Goal: Task Accomplishment & Management: Complete application form

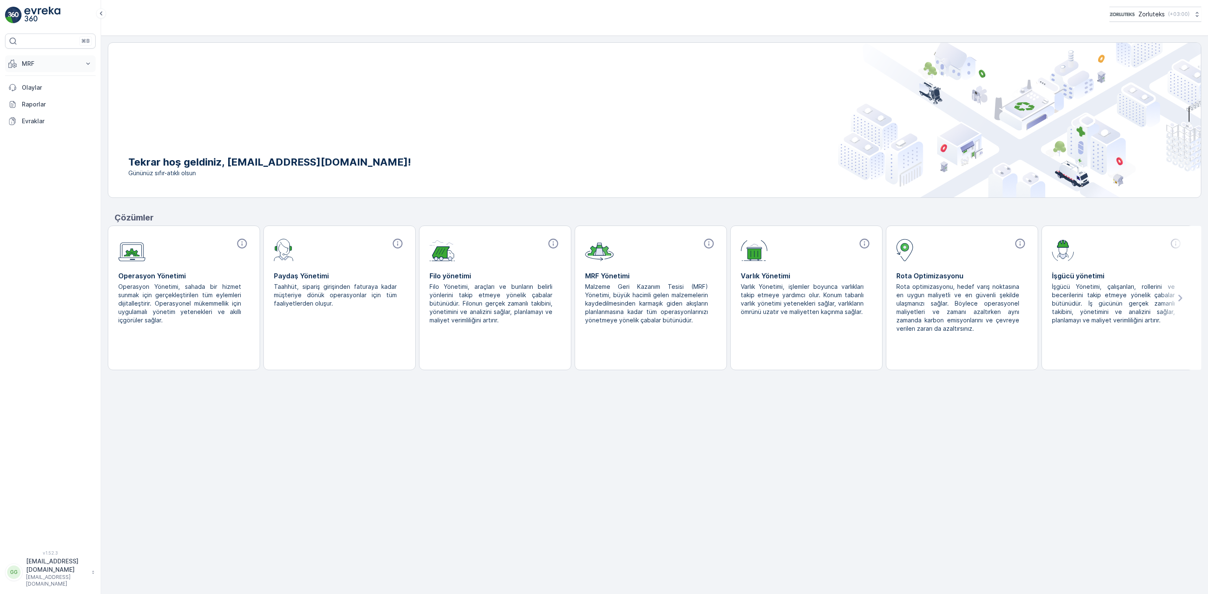
click at [62, 58] on button "MRF" at bounding box center [50, 63] width 91 height 17
click at [34, 88] on p "Gelen" at bounding box center [29, 90] width 17 height 8
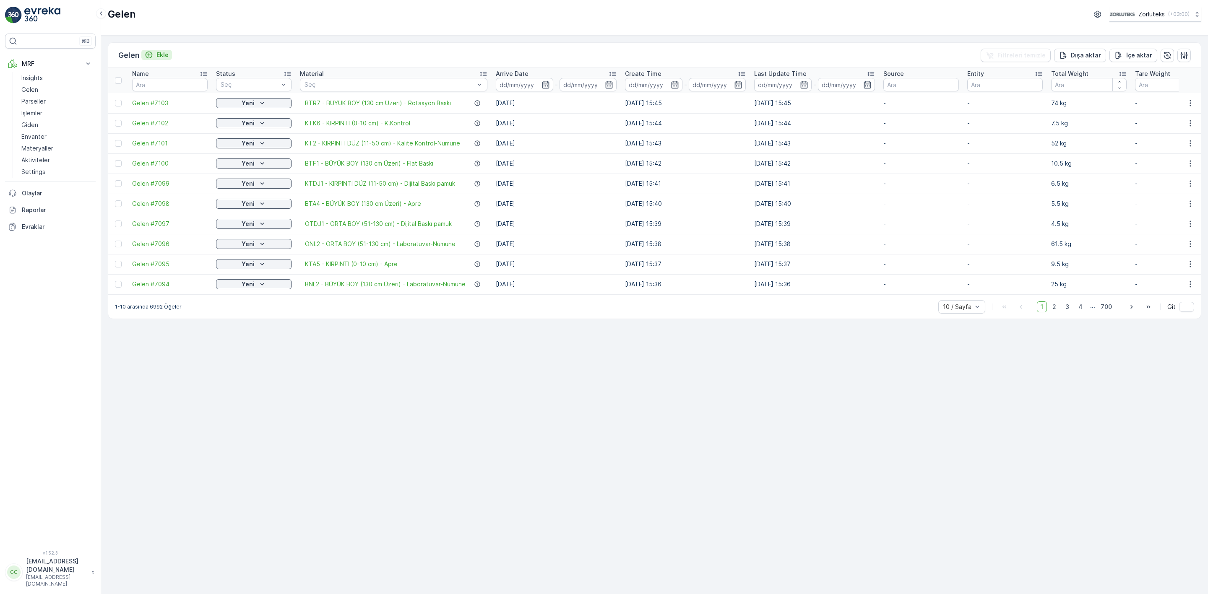
click at [166, 55] on p "Ekle" at bounding box center [162, 55] width 12 height 8
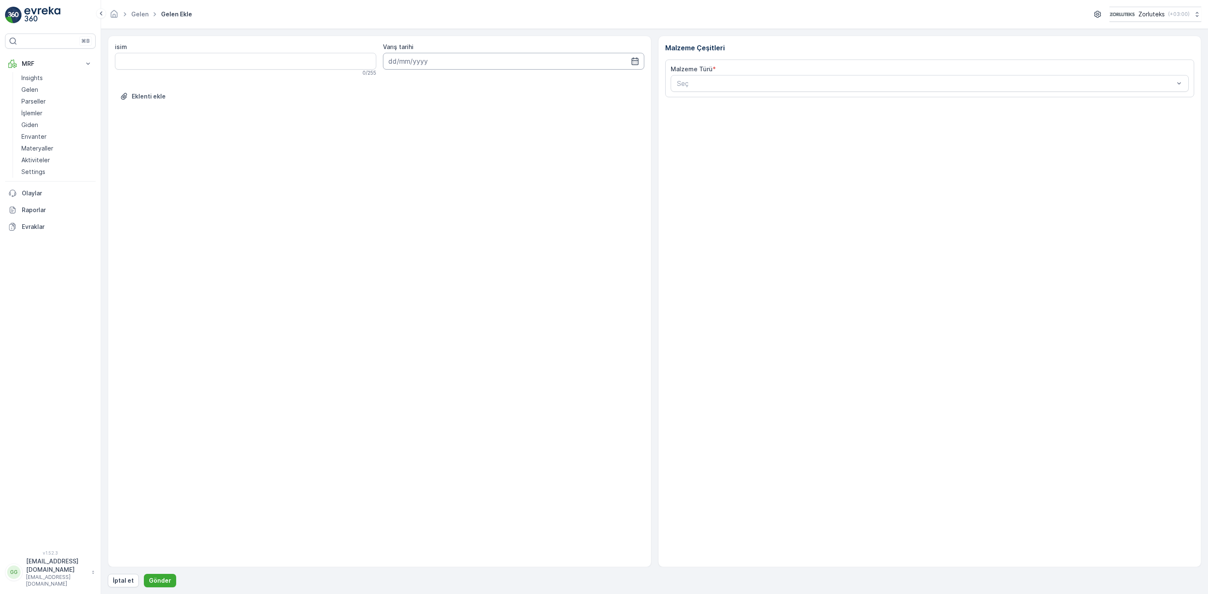
click at [456, 57] on input at bounding box center [513, 61] width 261 height 17
click at [427, 147] on div "15" at bounding box center [426, 148] width 13 height 13
type input "[DATE]"
type input "DPKT"
click at [690, 222] on Ağırlık "İlk Ağırlık" at bounding box center [797, 213] width 254 height 17
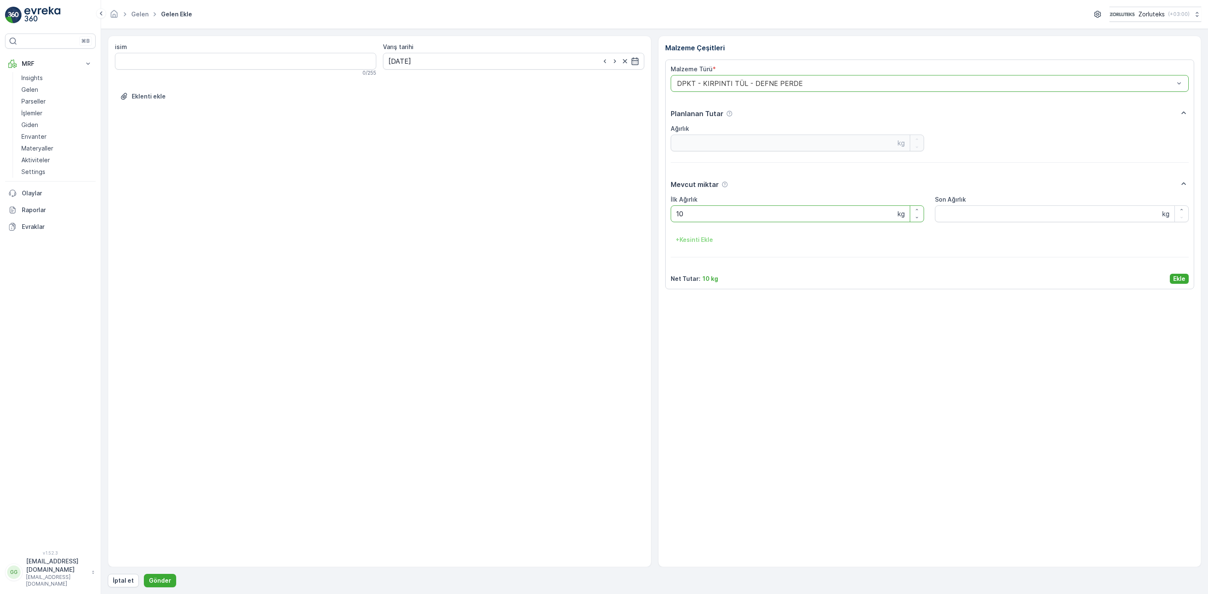
type Ağırlık "10"
click at [1180, 281] on p "Ekle" at bounding box center [1179, 279] width 12 height 8
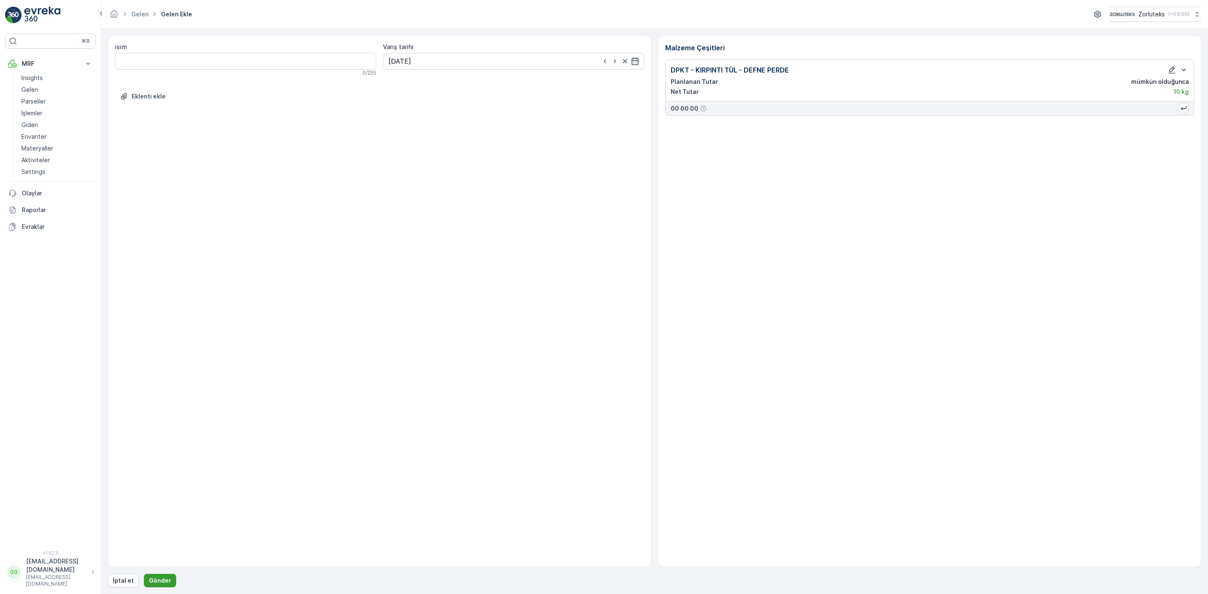
click at [167, 580] on p "Gönder" at bounding box center [160, 581] width 22 height 8
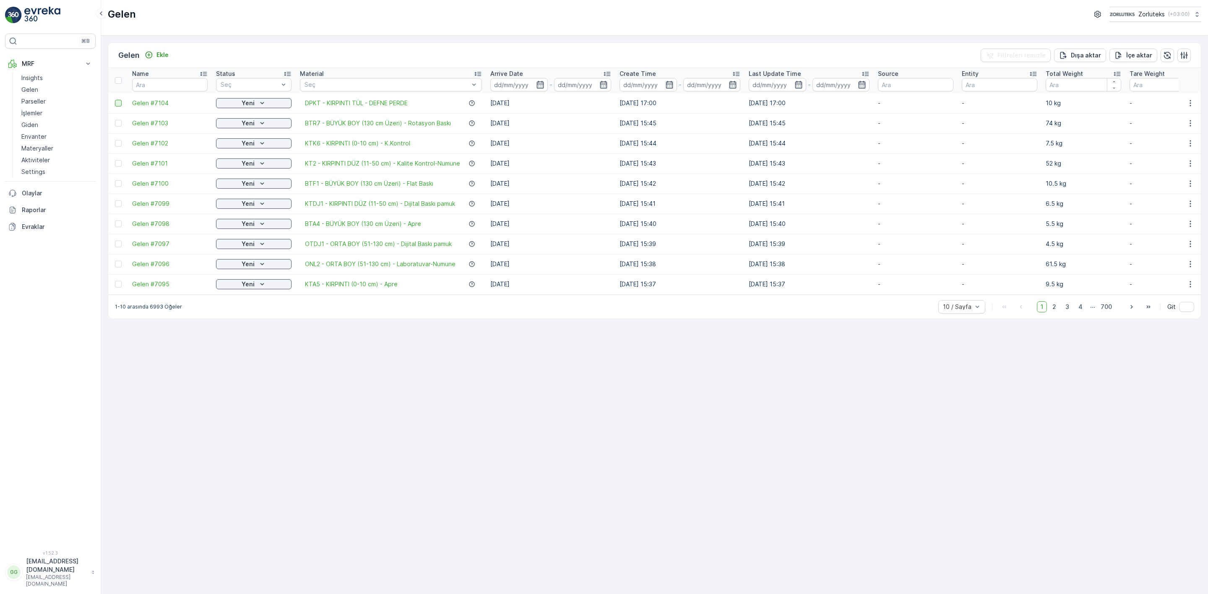
click at [121, 104] on div at bounding box center [118, 103] width 7 height 7
click at [115, 100] on input "checkbox" at bounding box center [115, 100] width 0 height 0
click at [1131, 51] on div "QR'ı yazdır" at bounding box center [1128, 55] width 32 height 25
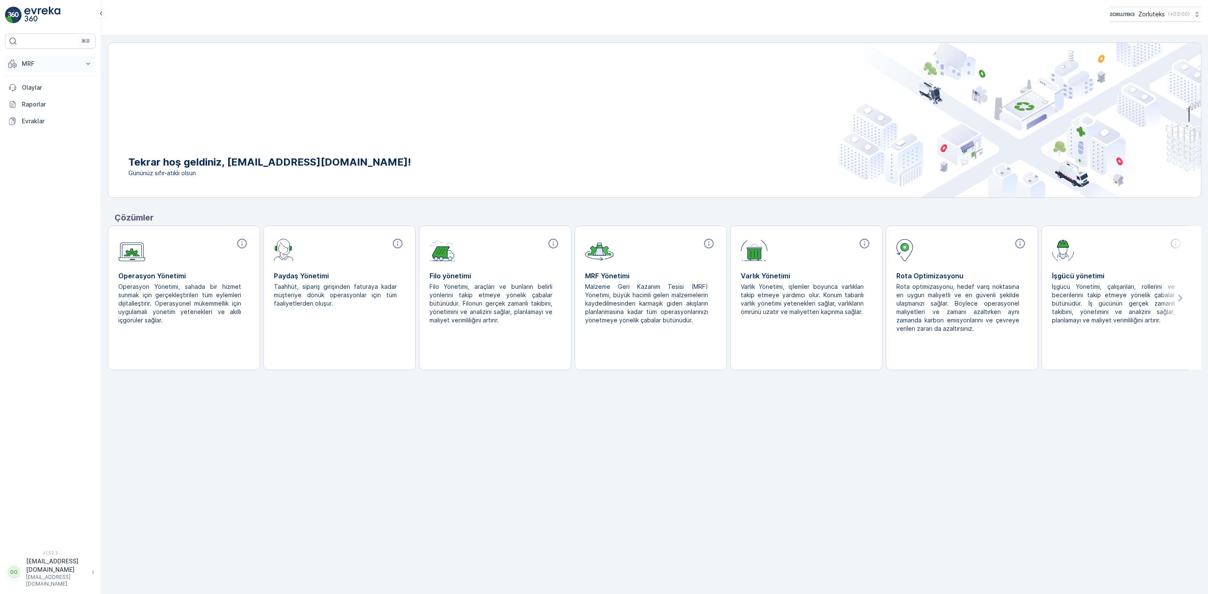
click at [39, 62] on p "MRF" at bounding box center [50, 64] width 57 height 8
click at [33, 93] on p "Gelen" at bounding box center [29, 90] width 17 height 8
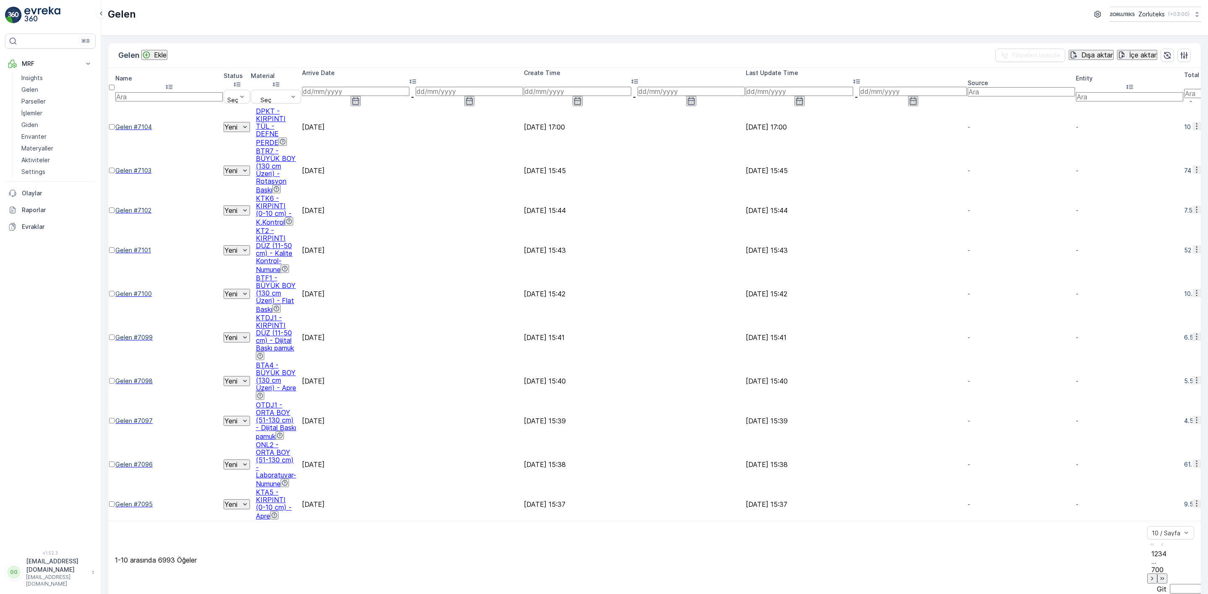
click at [158, 56] on p "Ekle" at bounding box center [160, 55] width 13 height 8
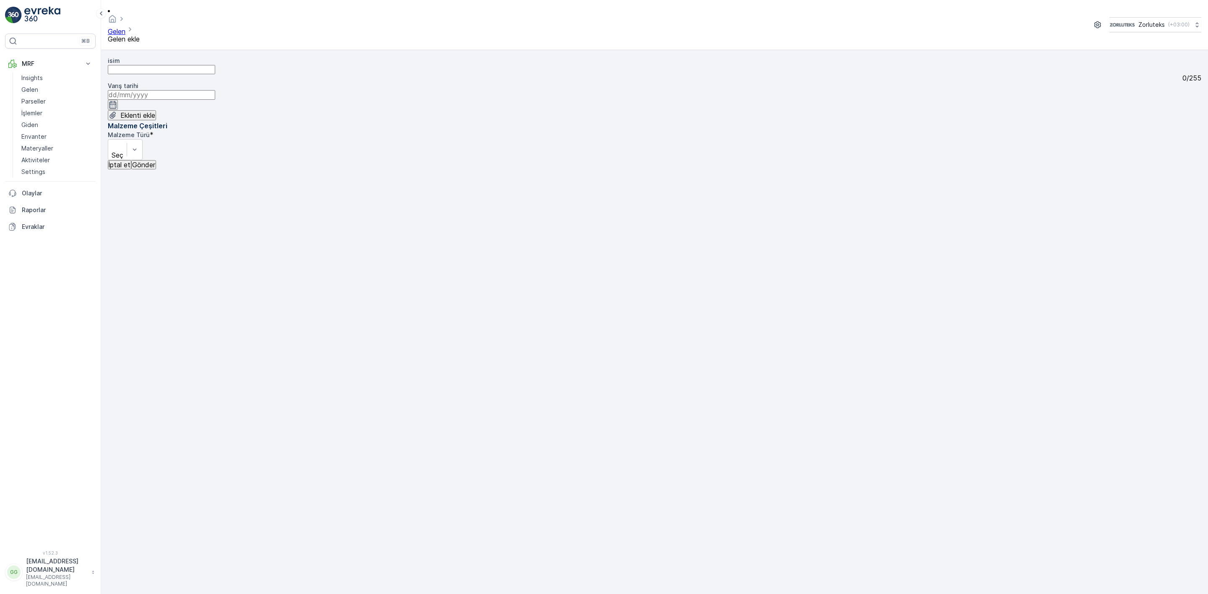
click at [215, 90] on input at bounding box center [161, 94] width 107 height 9
click at [428, 197] on div "15" at bounding box center [431, 201] width 7 height 8
type input "[DATE]"
type input "DPKF"
click at [215, 260] on Ağırlık "İlk Ağırlık" at bounding box center [161, 264] width 107 height 9
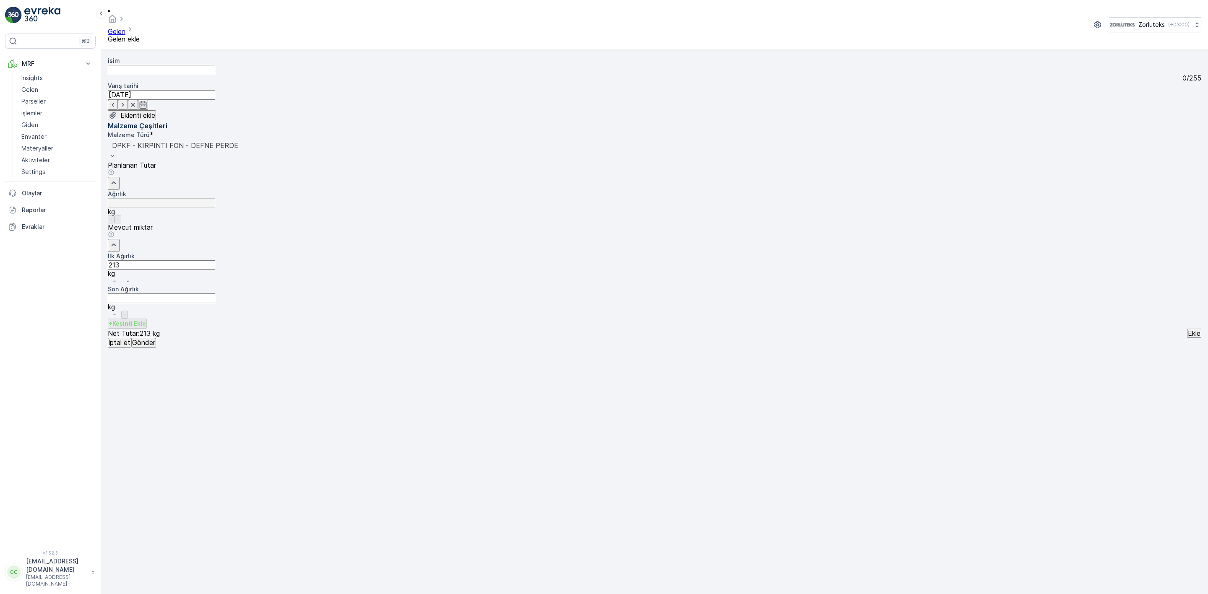
type Ağırlık "213"
click at [1187, 330] on p "Ekle" at bounding box center [1193, 334] width 13 height 8
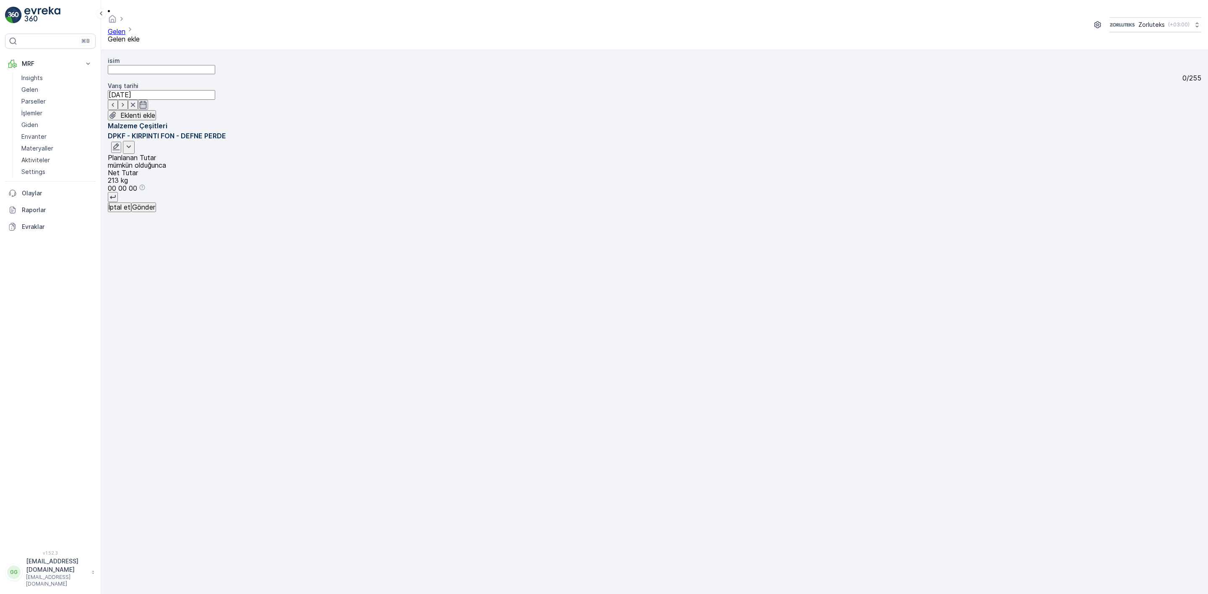
click at [155, 211] on p "Gönder" at bounding box center [143, 207] width 23 height 8
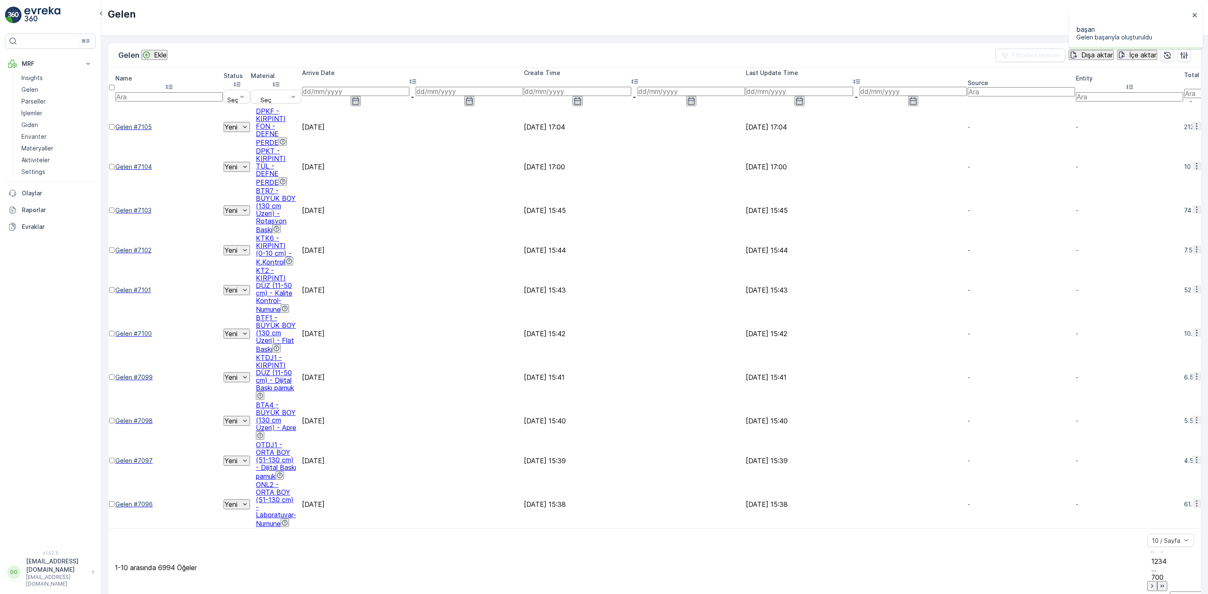
click at [159, 51] on p "Ekle" at bounding box center [160, 55] width 13 height 8
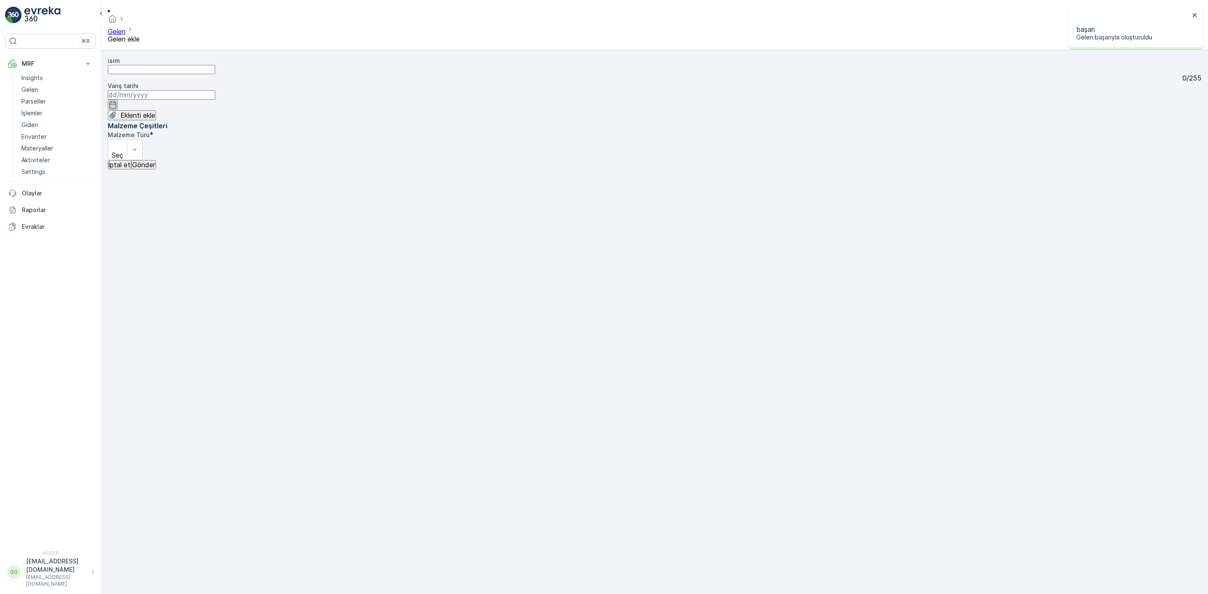
click at [412, 82] on div "Varış tarihi" at bounding box center [654, 96] width 1093 height 28
click at [215, 90] on input at bounding box center [161, 94] width 107 height 9
click at [428, 197] on div "15" at bounding box center [431, 201] width 7 height 8
type input "[DATE]"
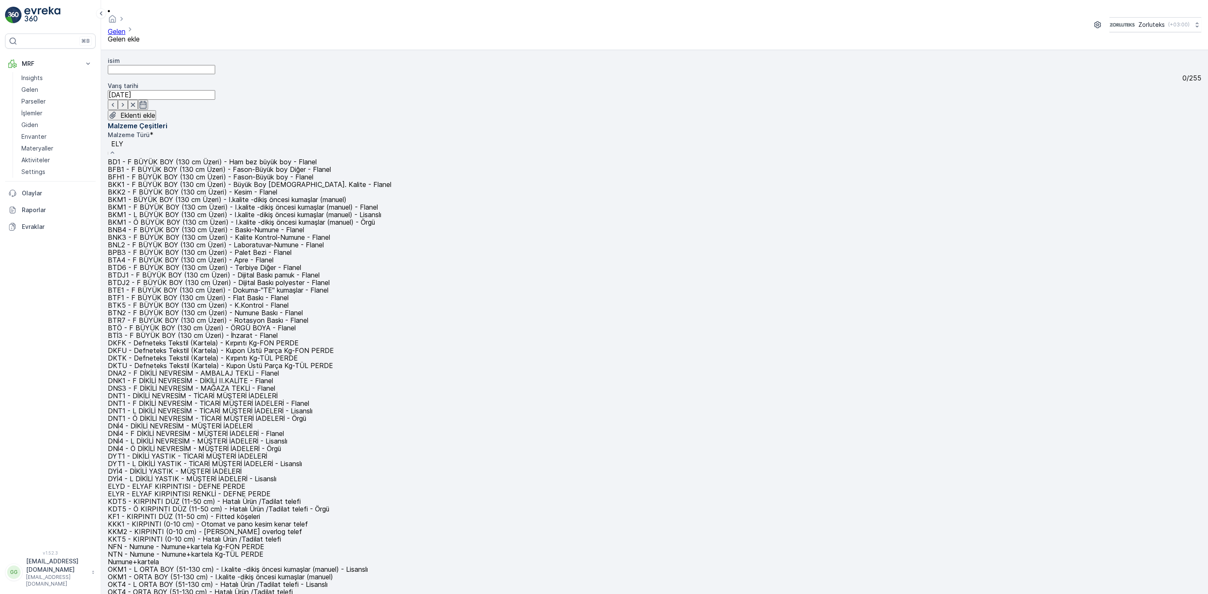
type input "ELYD"
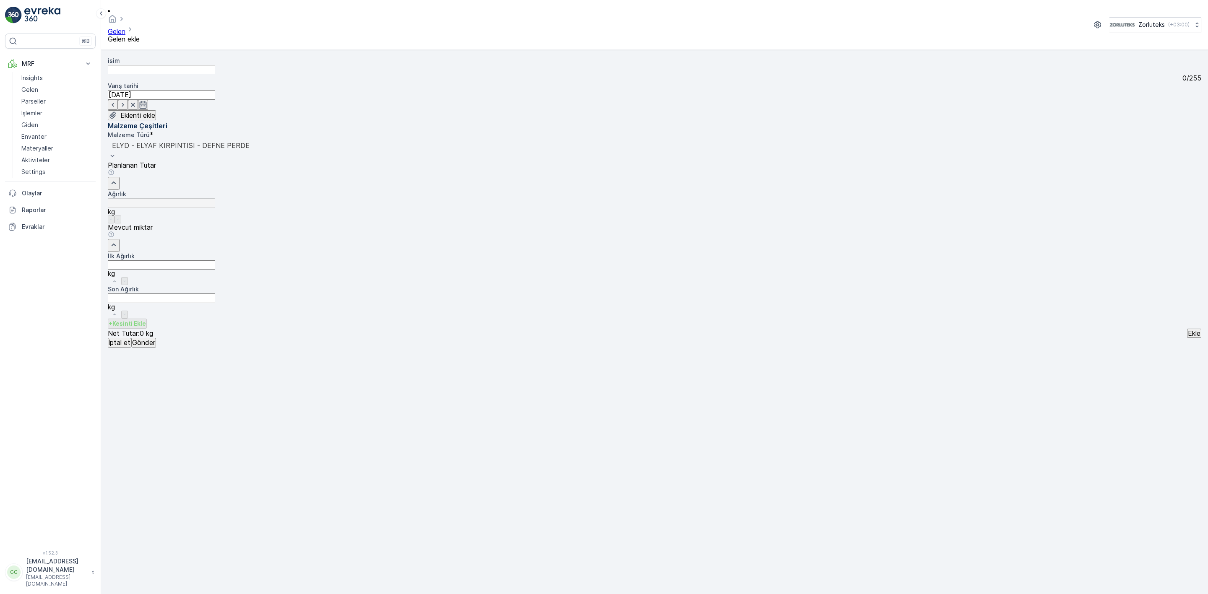
click at [215, 260] on Ağırlık "İlk Ağırlık" at bounding box center [161, 264] width 107 height 9
type Ağırlık "9"
click at [1187, 330] on p "Ekle" at bounding box center [1193, 334] width 13 height 8
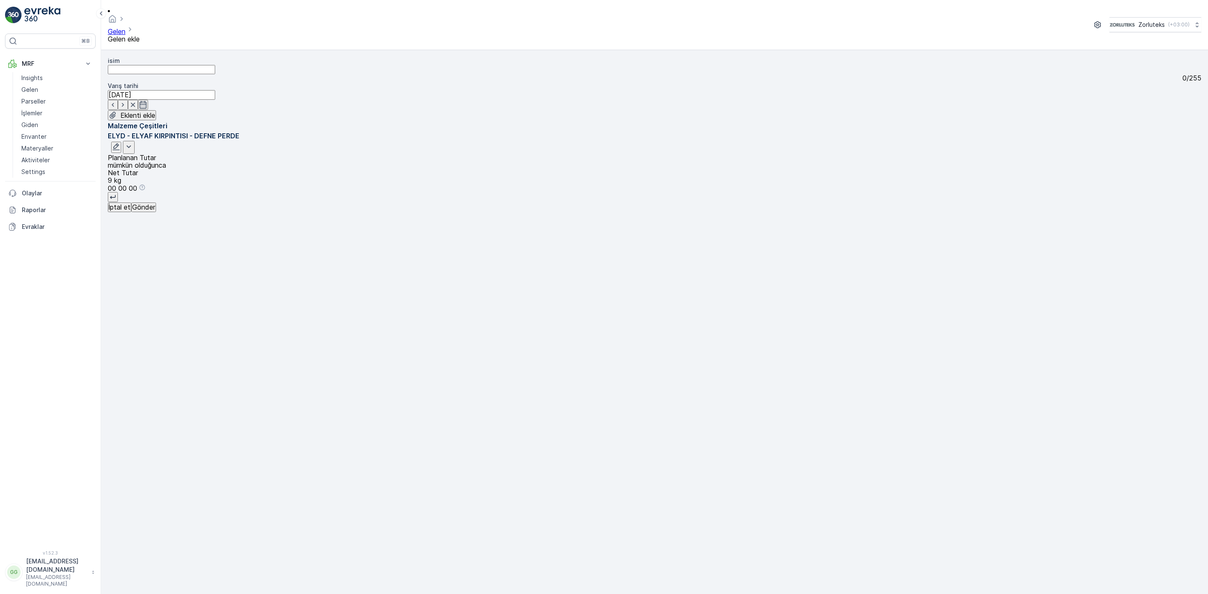
click at [155, 211] on p "Gönder" at bounding box center [143, 207] width 23 height 8
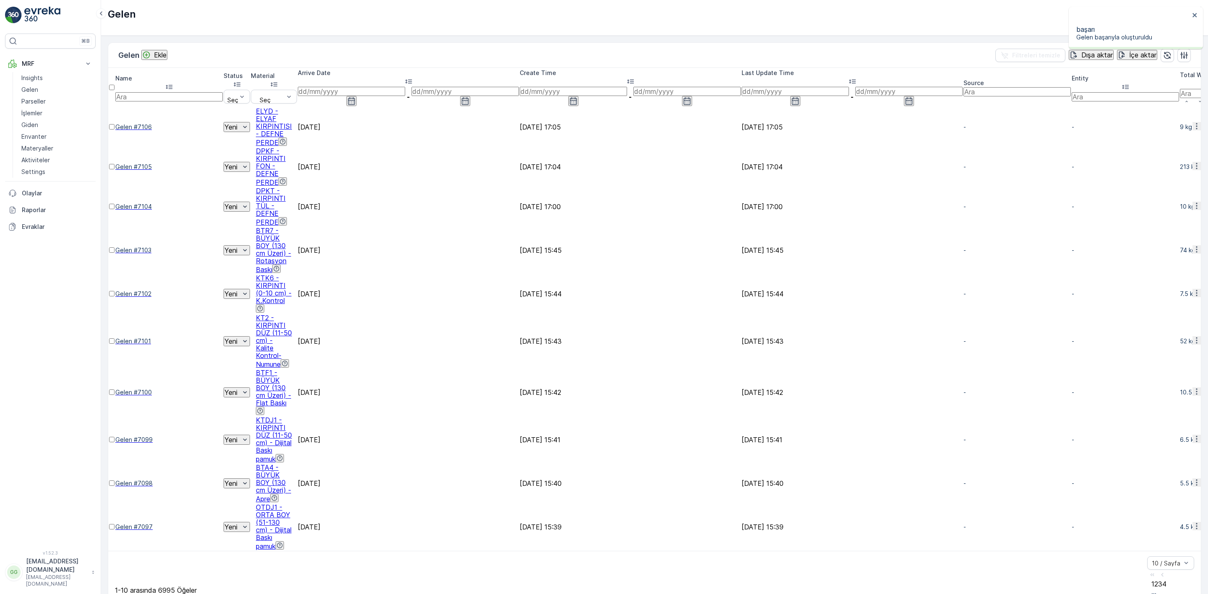
click at [161, 50] on button "Ekle" at bounding box center [154, 55] width 26 height 10
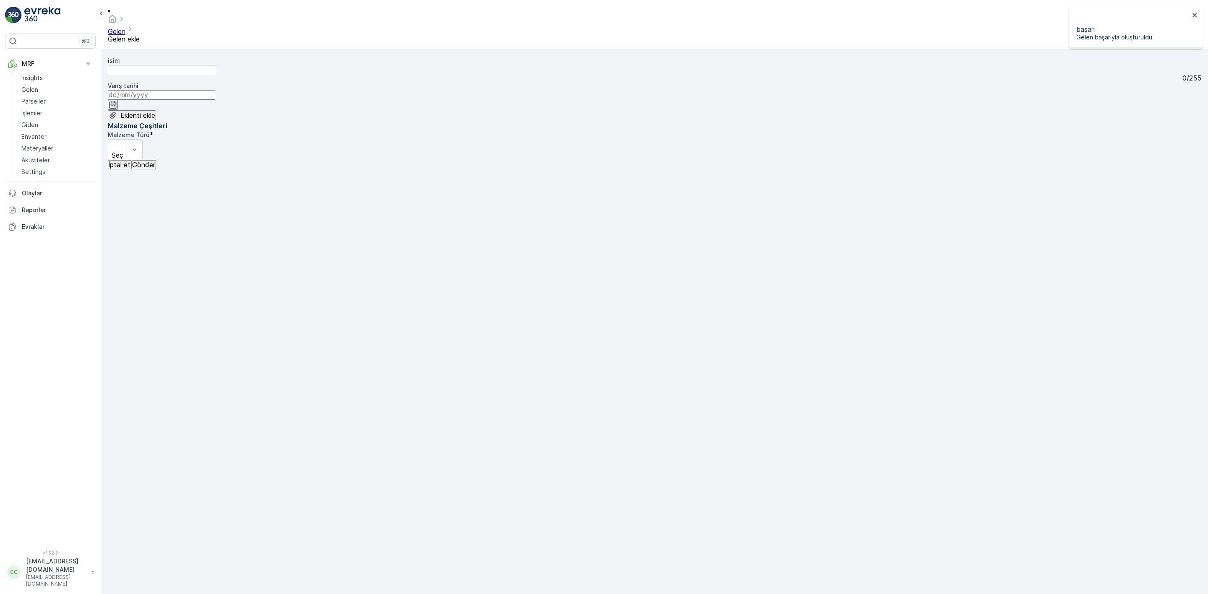
click at [215, 90] on input at bounding box center [161, 94] width 107 height 9
click at [428, 197] on div "15" at bounding box center [431, 201] width 7 height 8
type input "[DATE]"
click at [143, 139] on div "Seç" at bounding box center [125, 149] width 35 height 21
type input "ELYR"
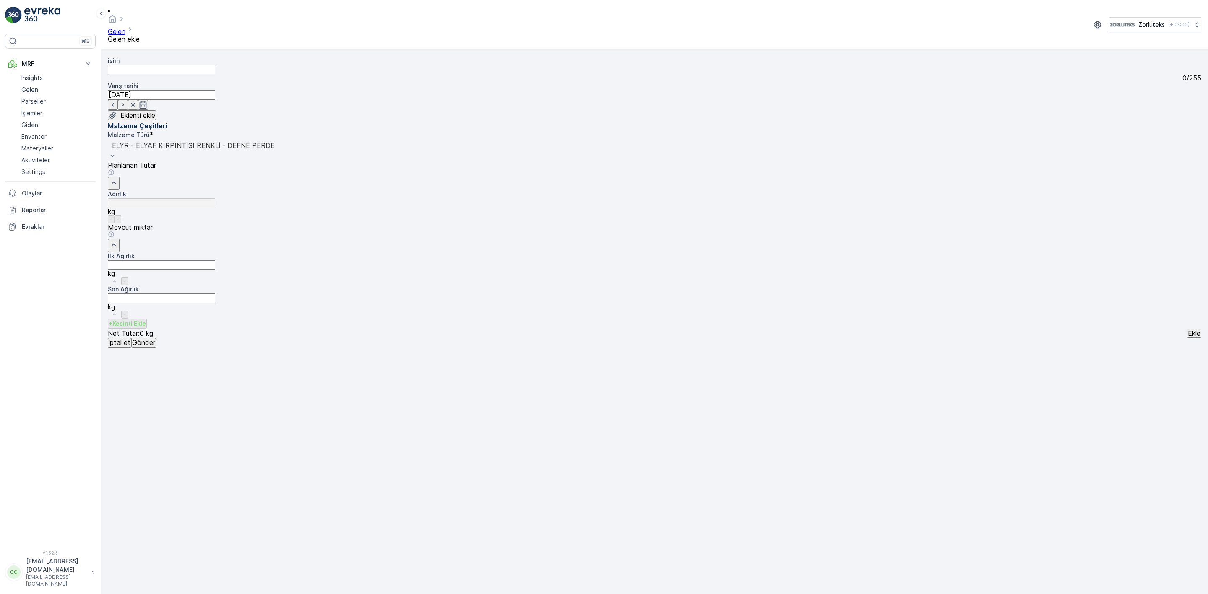
click at [215, 260] on Ağırlık "İlk Ağırlık" at bounding box center [161, 264] width 107 height 9
type Ağırlık "17"
click at [1177, 275] on div "Malzeme Türü * option ELYR - ELYAF KIRPINTISI RENKLİ - DEFNE PERDE, selected. E…" at bounding box center [654, 234] width 1093 height 207
click at [1187, 330] on p "Ekle" at bounding box center [1193, 334] width 13 height 8
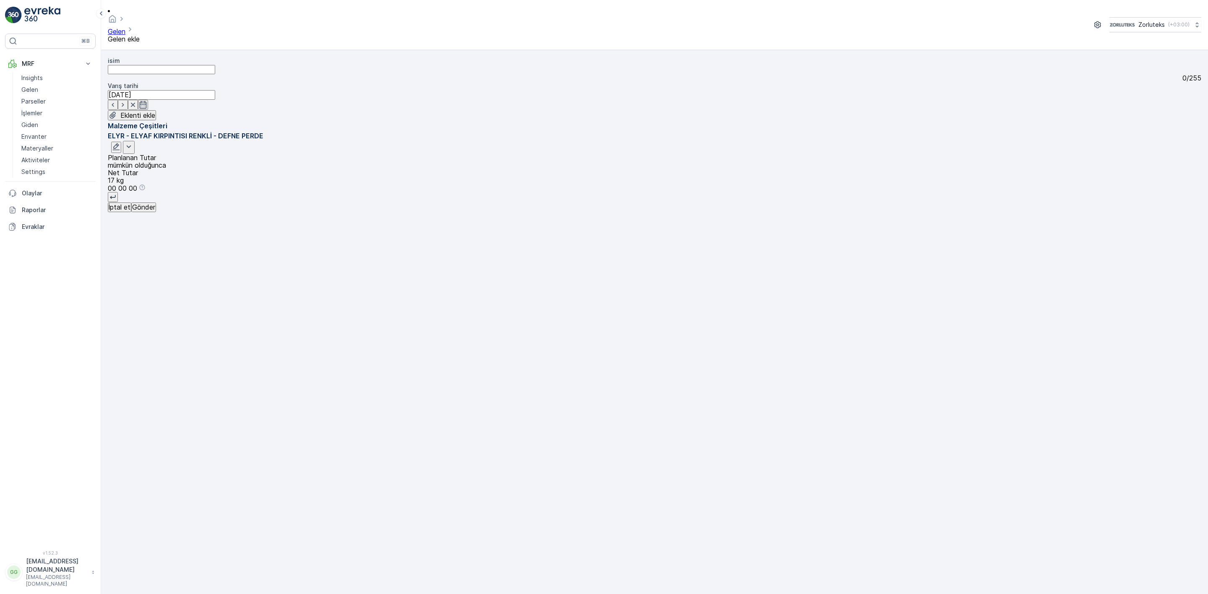
click at [164, 212] on div "isim 0 / 255 Varış tarihi [DATE] Eklenti ekle Malzeme Çeşitleri ELYR - ELYAF KI…" at bounding box center [654, 135] width 1093 height 156
click at [155, 211] on p "Gönder" at bounding box center [143, 207] width 23 height 8
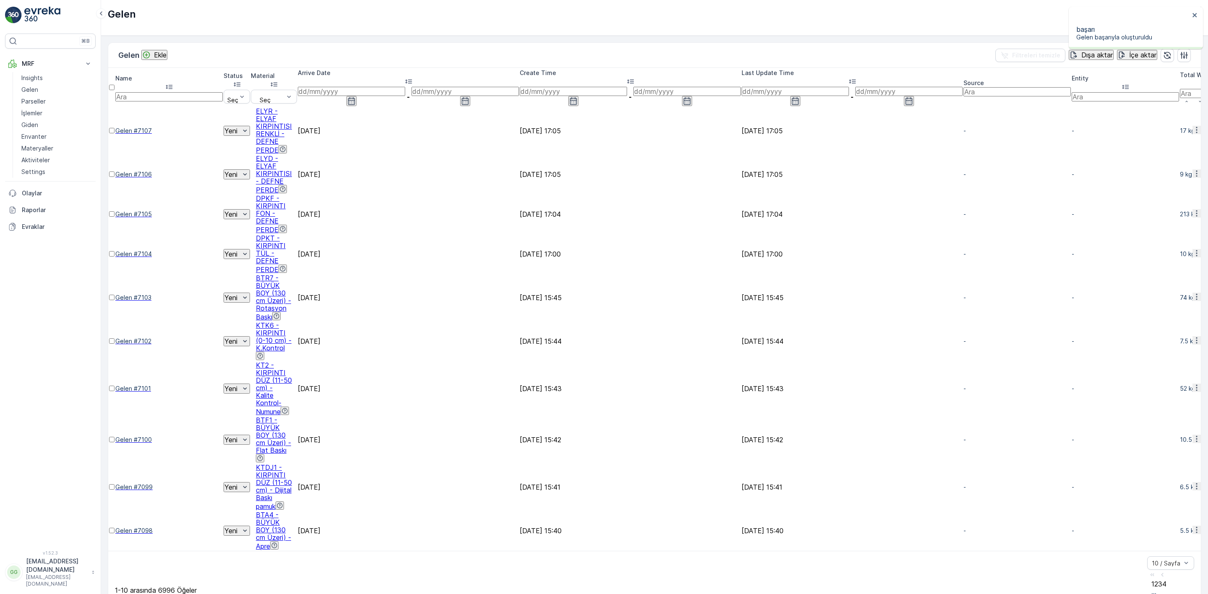
click at [157, 59] on div "Ekle" at bounding box center [154, 55] width 24 height 8
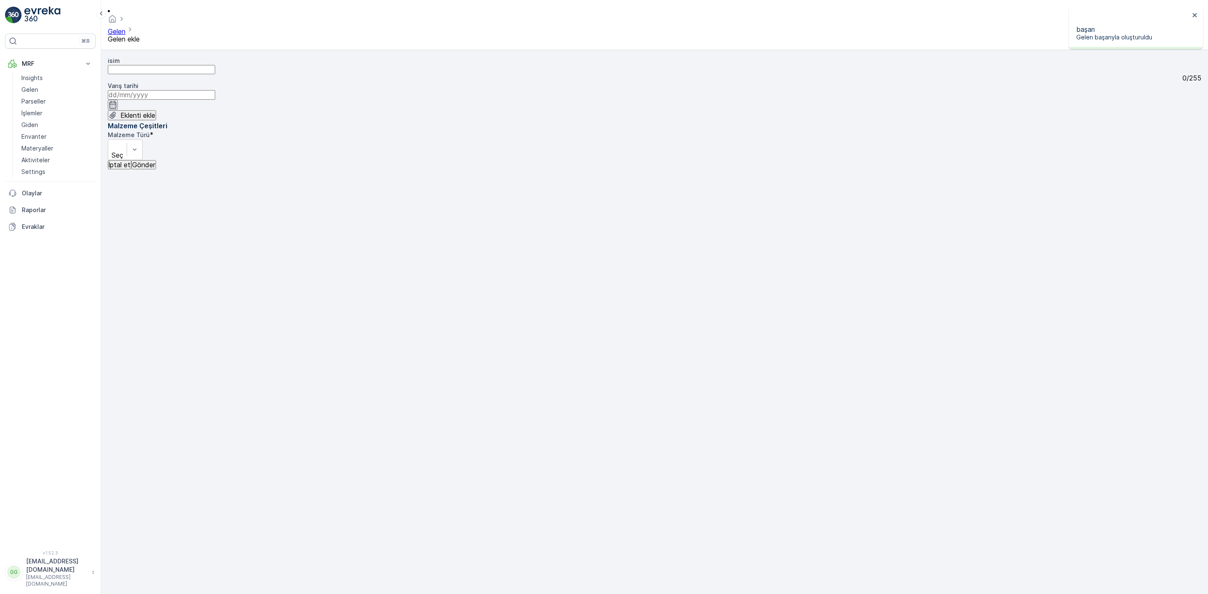
click at [215, 90] on input at bounding box center [161, 94] width 107 height 9
click at [428, 197] on div "15" at bounding box center [431, 201] width 7 height 8
type input "[DATE]"
type input "ELYR"
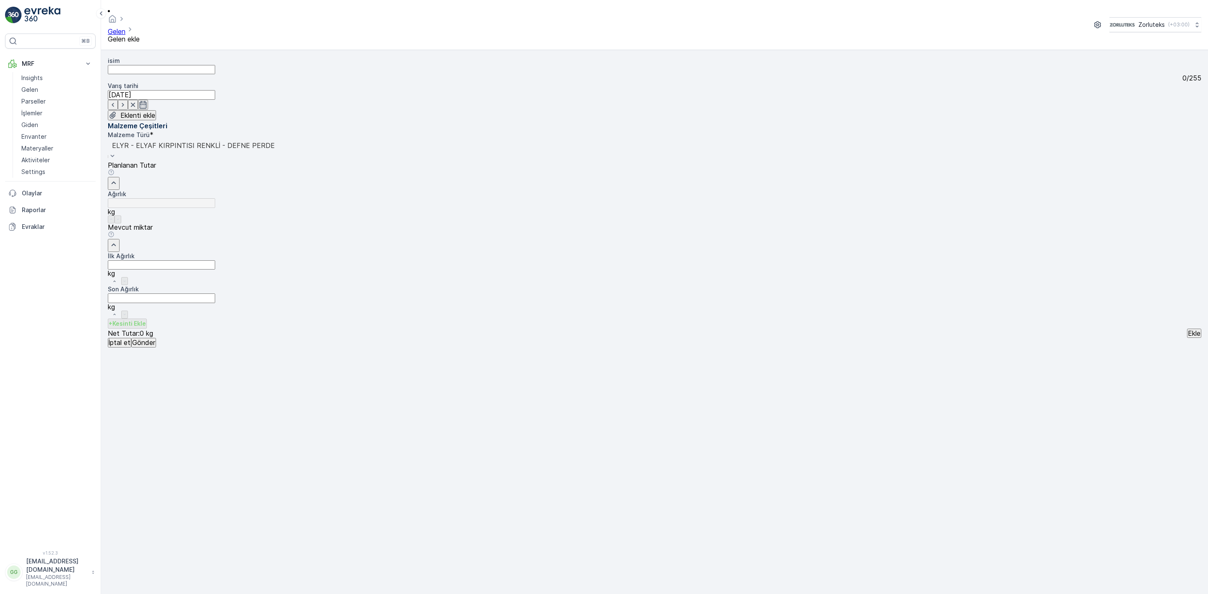
click at [215, 260] on Ağırlık "İlk Ağırlık" at bounding box center [161, 264] width 107 height 9
type Ağırlık "16"
click at [1187, 330] on p "Ekle" at bounding box center [1193, 334] width 13 height 8
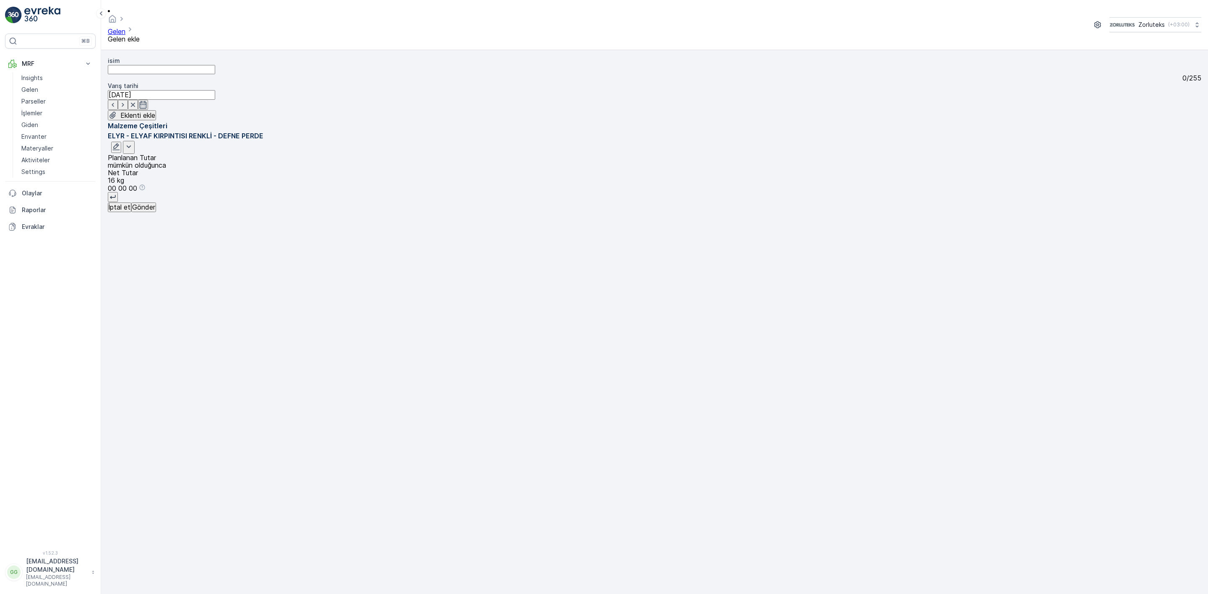
click at [156, 212] on button "Gönder" at bounding box center [143, 207] width 25 height 9
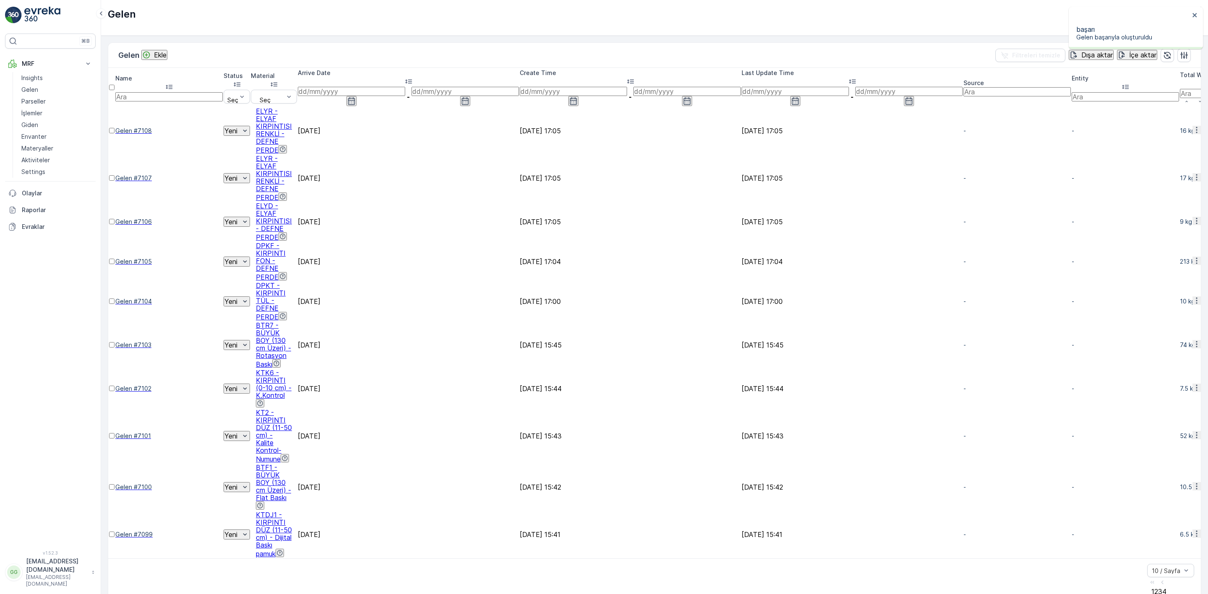
click at [160, 55] on p "Ekle" at bounding box center [160, 55] width 13 height 8
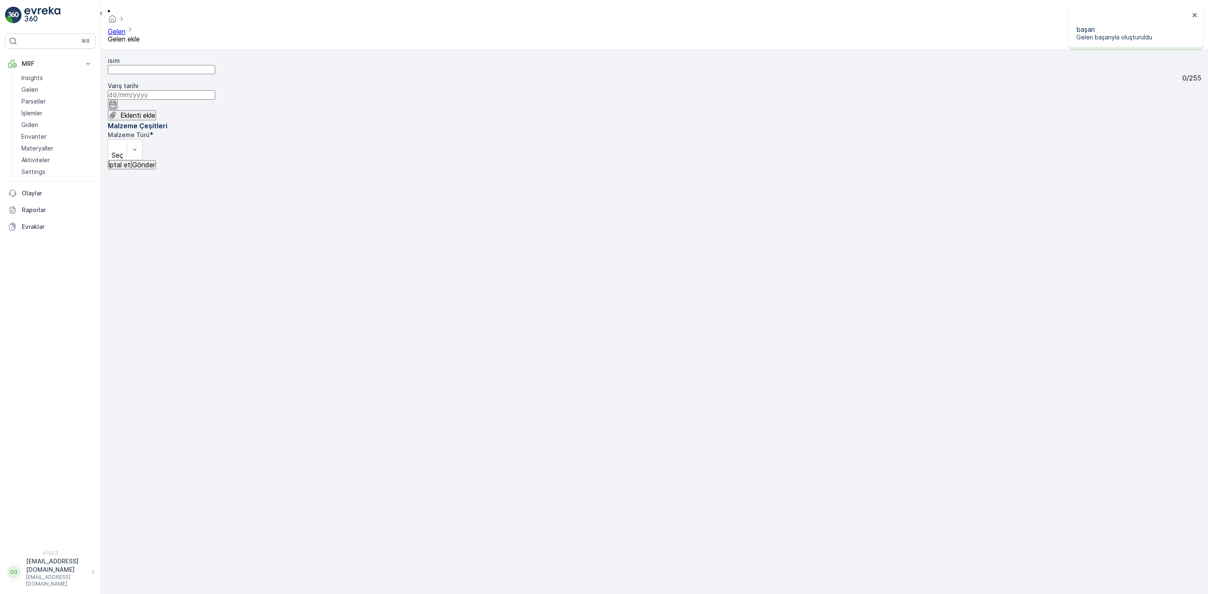
click at [215, 90] on input at bounding box center [161, 94] width 107 height 9
click at [428, 197] on div "15" at bounding box center [431, 201] width 7 height 8
type input "[DATE]"
type input "DPKF"
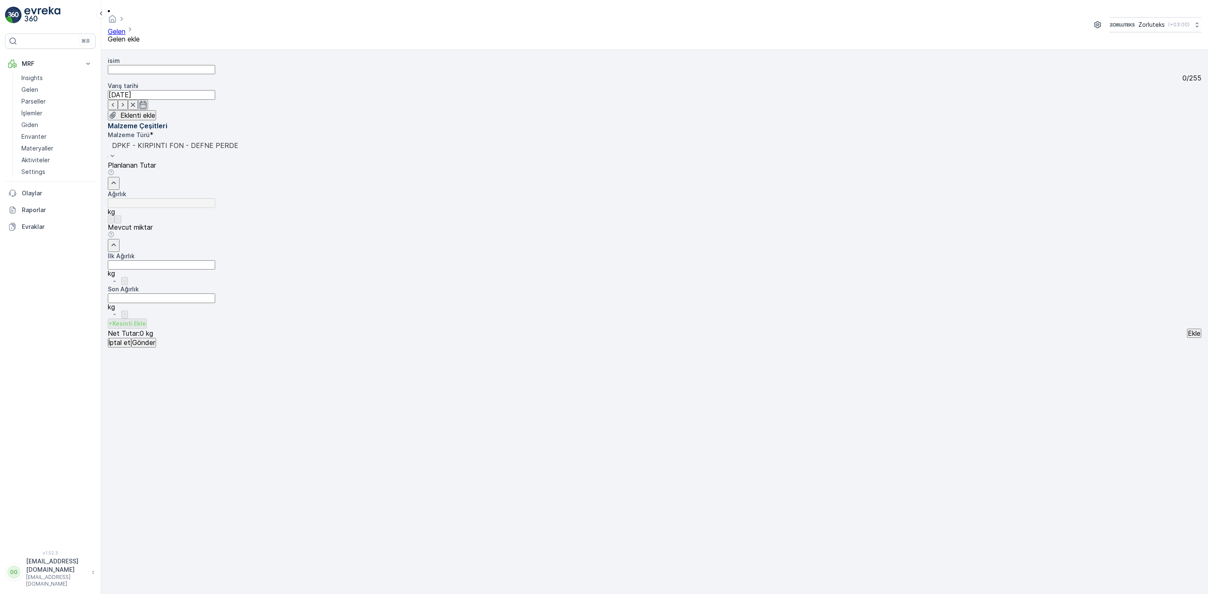
click at [215, 260] on Ağırlık "İlk Ağırlık" at bounding box center [161, 264] width 107 height 9
type Ağırlık "28"
click at [1187, 330] on p "Ekle" at bounding box center [1193, 334] width 13 height 8
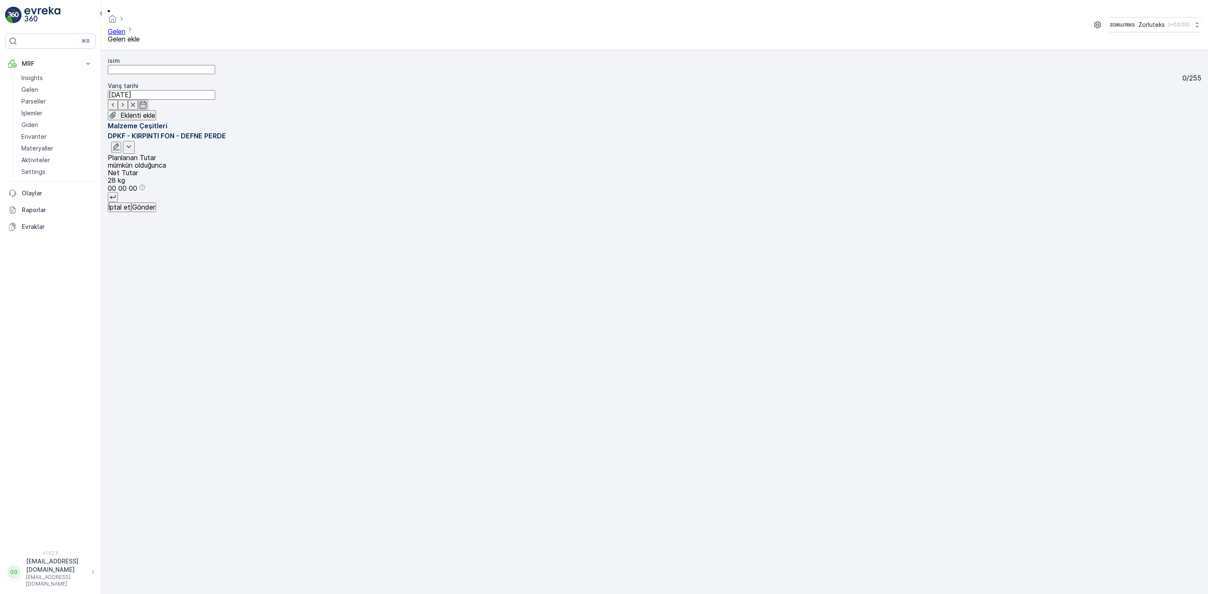
click at [155, 211] on p "Gönder" at bounding box center [143, 207] width 23 height 8
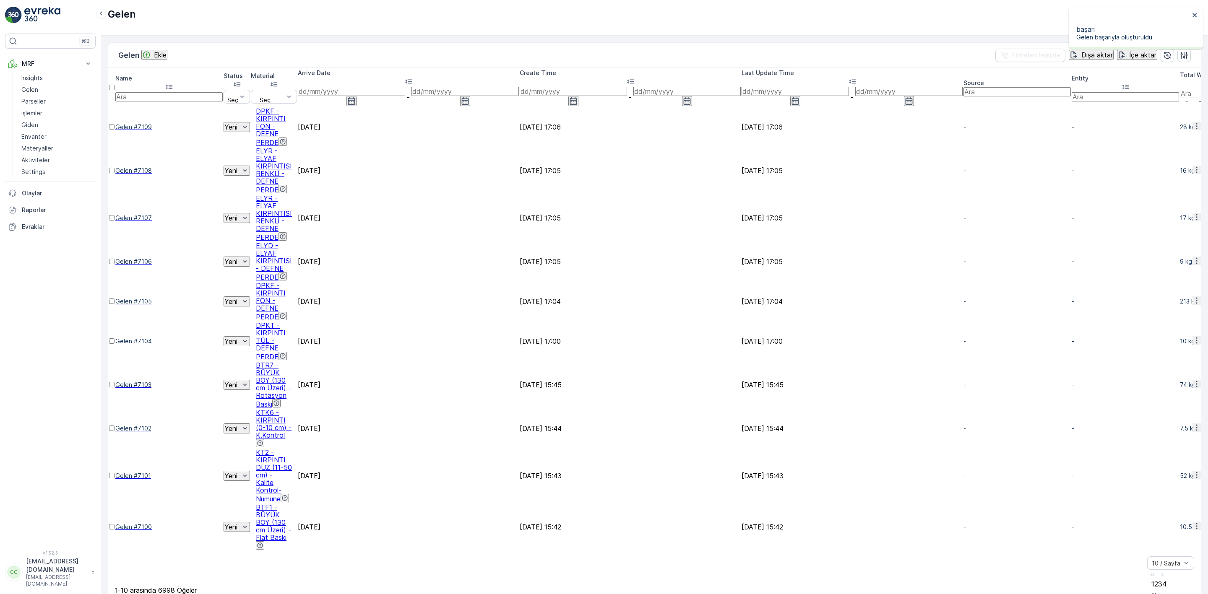
click at [114, 345] on div at bounding box center [111, 345] width 5 height 0
click at [114, 338] on input "checkbox" at bounding box center [111, 340] width 5 height 5
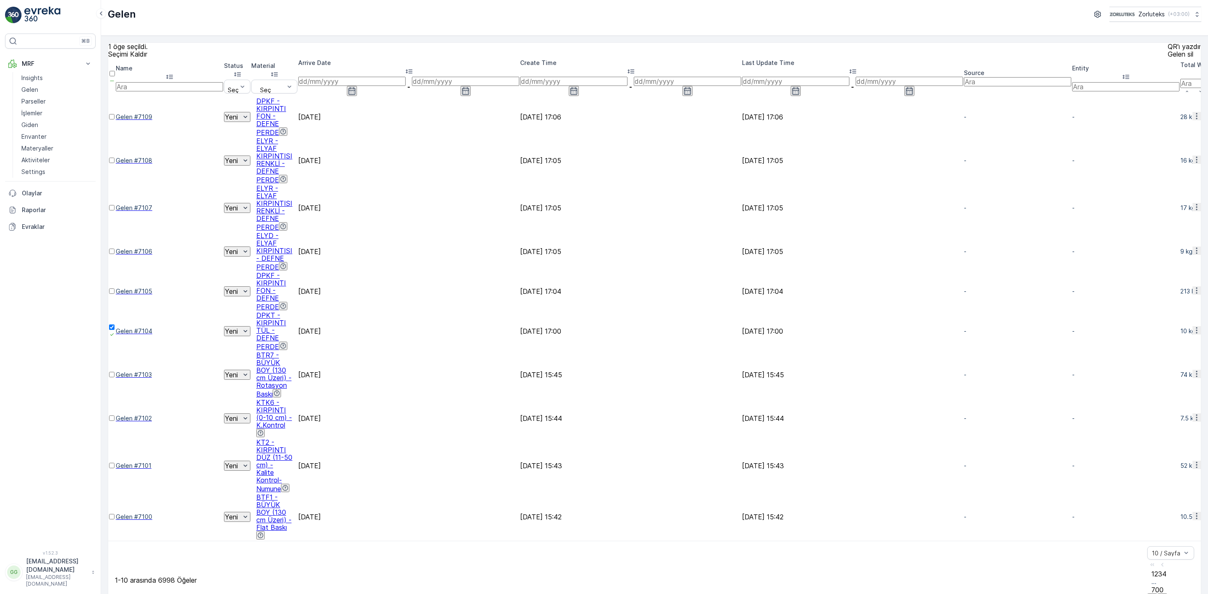
click at [1167, 50] on div "QR'ı yazdır" at bounding box center [1183, 47] width 33 height 8
drag, startPoint x: 116, startPoint y: 182, endPoint x: 116, endPoint y: 193, distance: 11.3
click at [115, 295] on div at bounding box center [112, 295] width 6 height 0
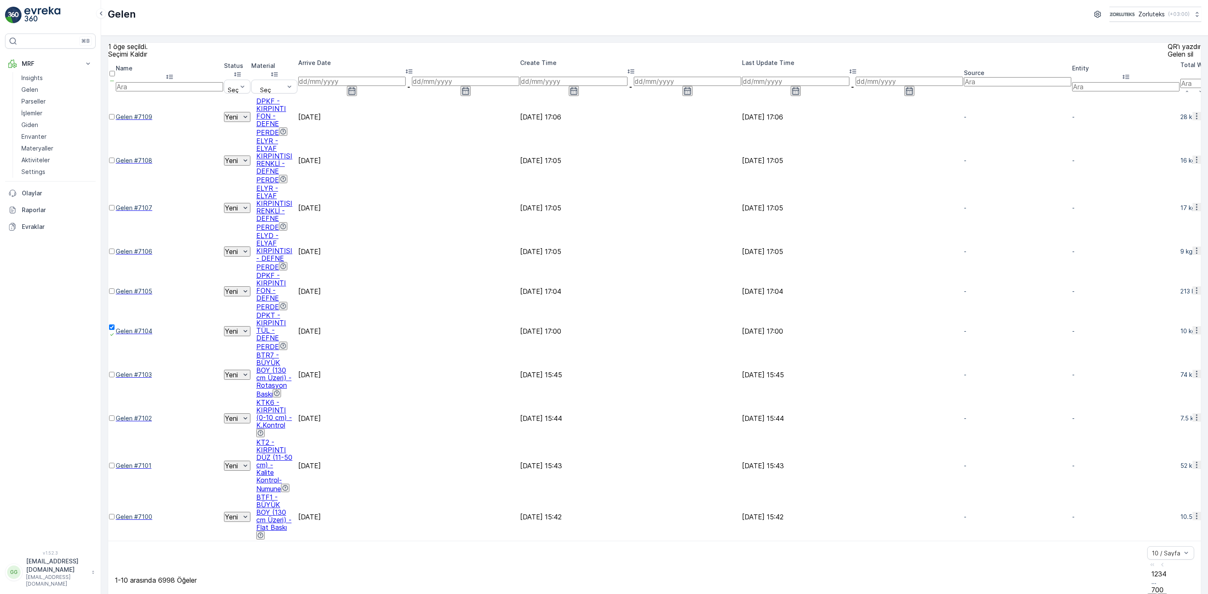
click at [114, 288] on input "checkbox" at bounding box center [111, 290] width 5 height 5
click at [115, 332] on icon at bounding box center [112, 335] width 6 height 6
click at [114, 325] on input "checkbox" at bounding box center [111, 327] width 5 height 5
click at [1167, 50] on p "QR'ı yazdır" at bounding box center [1183, 47] width 33 height 8
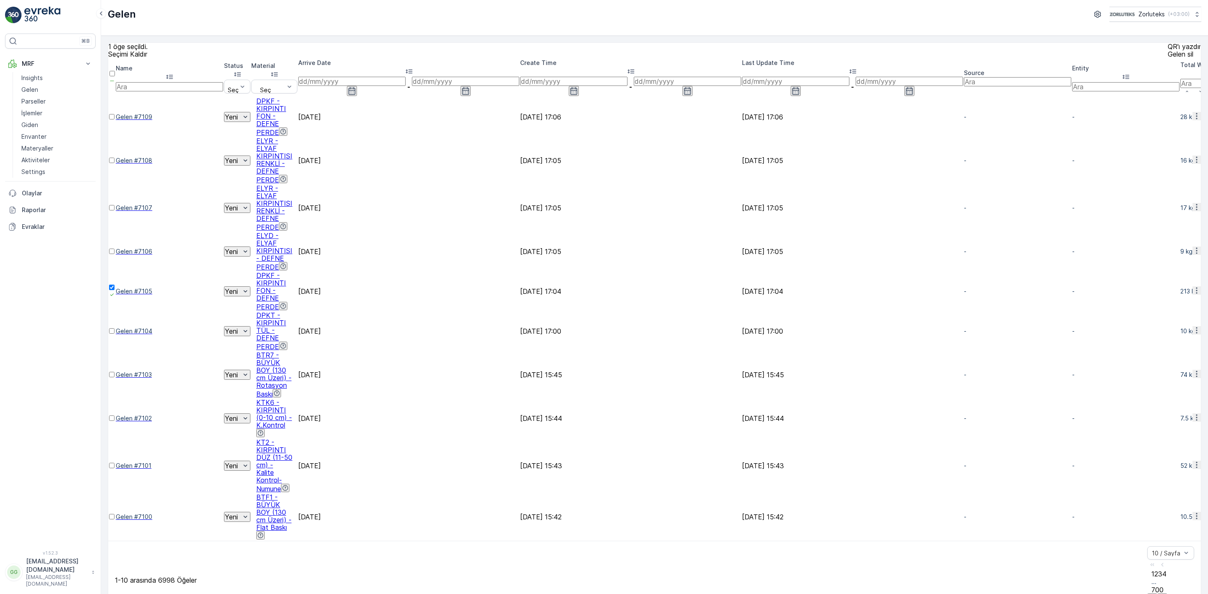
click at [115, 292] on icon at bounding box center [112, 295] width 6 height 6
click at [114, 285] on input "checkbox" at bounding box center [111, 287] width 5 height 5
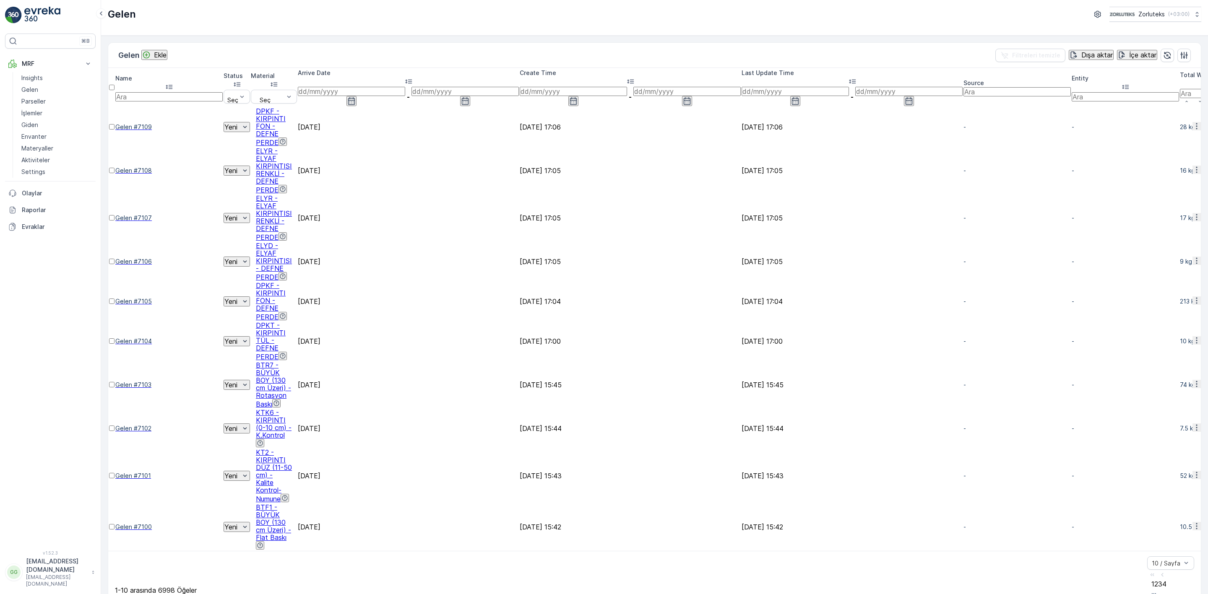
click at [114, 265] on div at bounding box center [111, 265] width 5 height 0
click at [114, 259] on input "checkbox" at bounding box center [111, 261] width 5 height 5
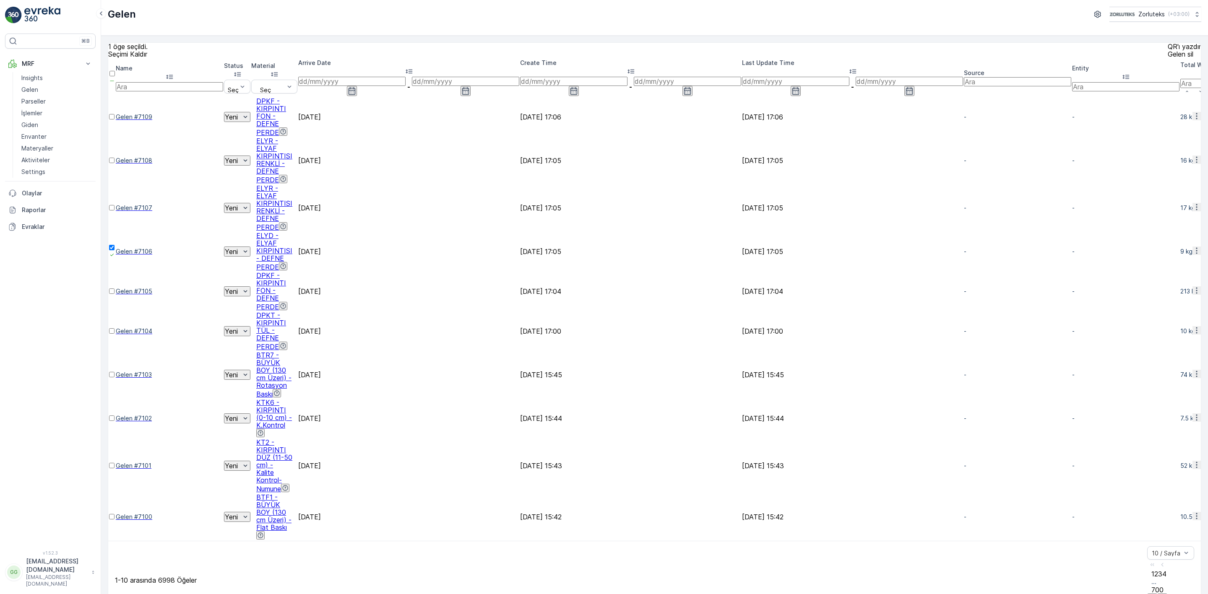
click at [1167, 50] on p "QR'ı yazdır" at bounding box center [1183, 47] width 33 height 8
click at [115, 252] on div at bounding box center [112, 256] width 6 height 8
click at [114, 245] on input "checkbox" at bounding box center [111, 247] width 5 height 5
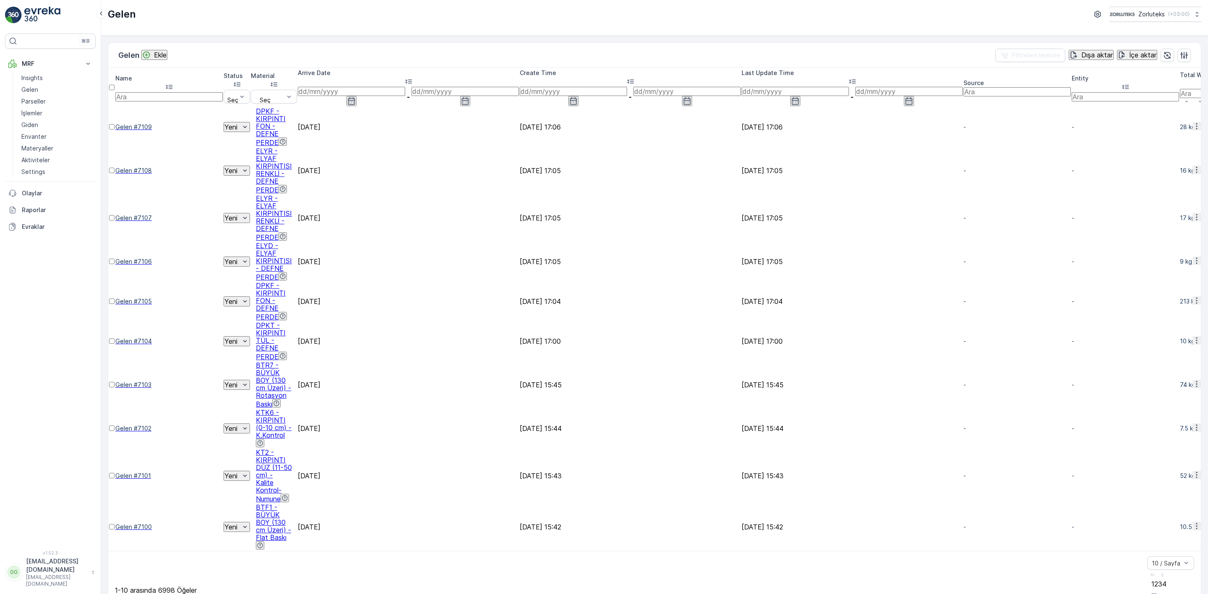
click at [114, 222] on div at bounding box center [111, 222] width 5 height 0
click at [114, 215] on input "checkbox" at bounding box center [111, 217] width 5 height 5
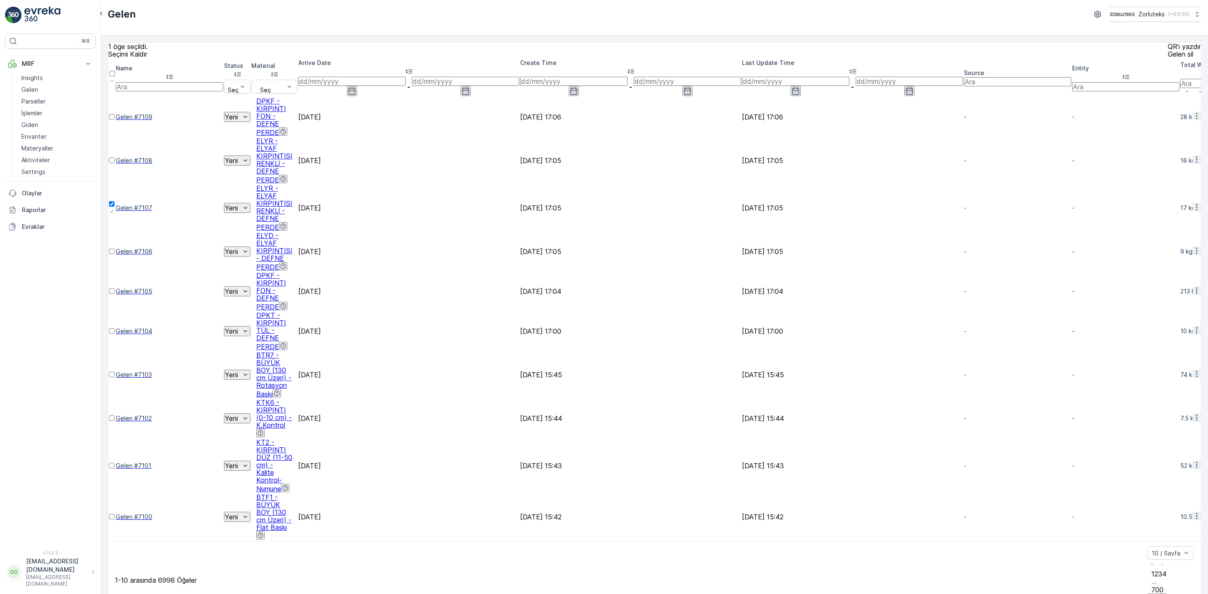
click at [1167, 50] on p "QR'ı yazdır" at bounding box center [1183, 47] width 33 height 8
click at [115, 184] on td at bounding box center [112, 207] width 6 height 47
click at [115, 164] on div at bounding box center [112, 164] width 6 height 0
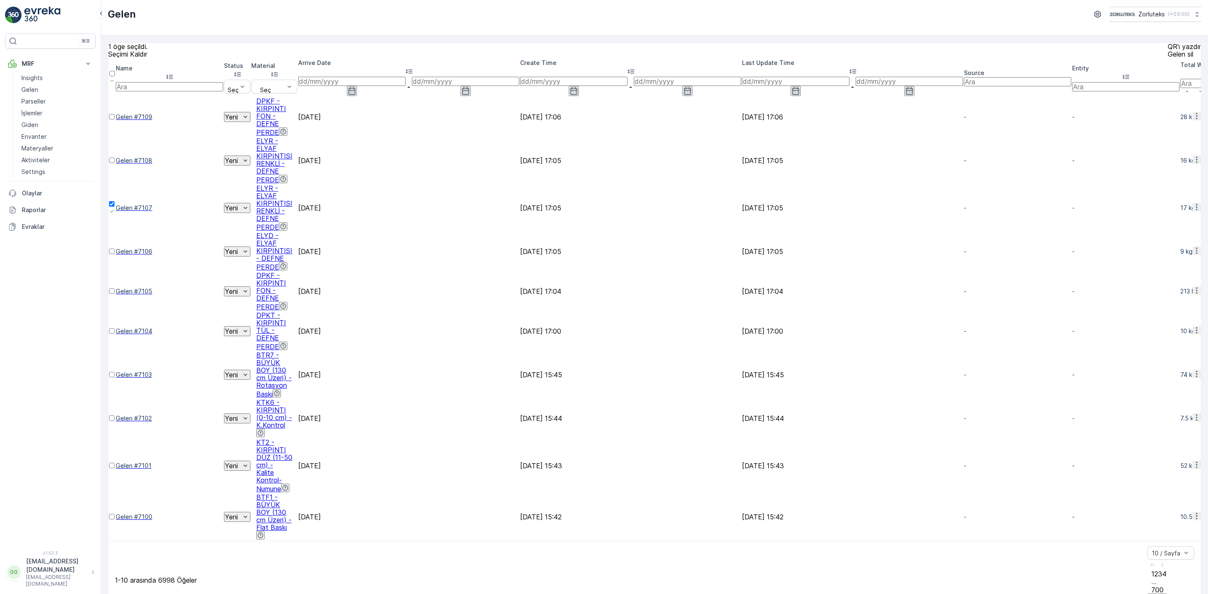
click at [114, 158] on input "checkbox" at bounding box center [111, 160] width 5 height 5
click at [115, 208] on icon at bounding box center [112, 211] width 6 height 6
click at [114, 201] on input "checkbox" at bounding box center [111, 203] width 5 height 5
click at [1167, 50] on p "QR'ı yazdır" at bounding box center [1183, 47] width 33 height 8
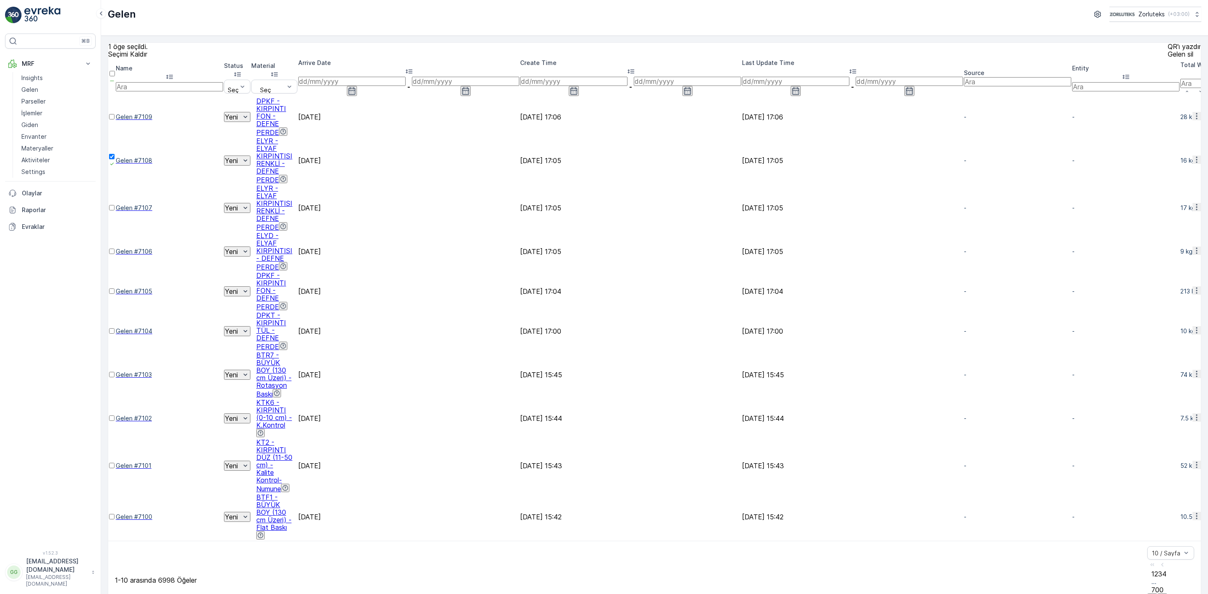
click at [115, 161] on icon at bounding box center [112, 164] width 6 height 6
click at [114, 154] on input "checkbox" at bounding box center [111, 156] width 5 height 5
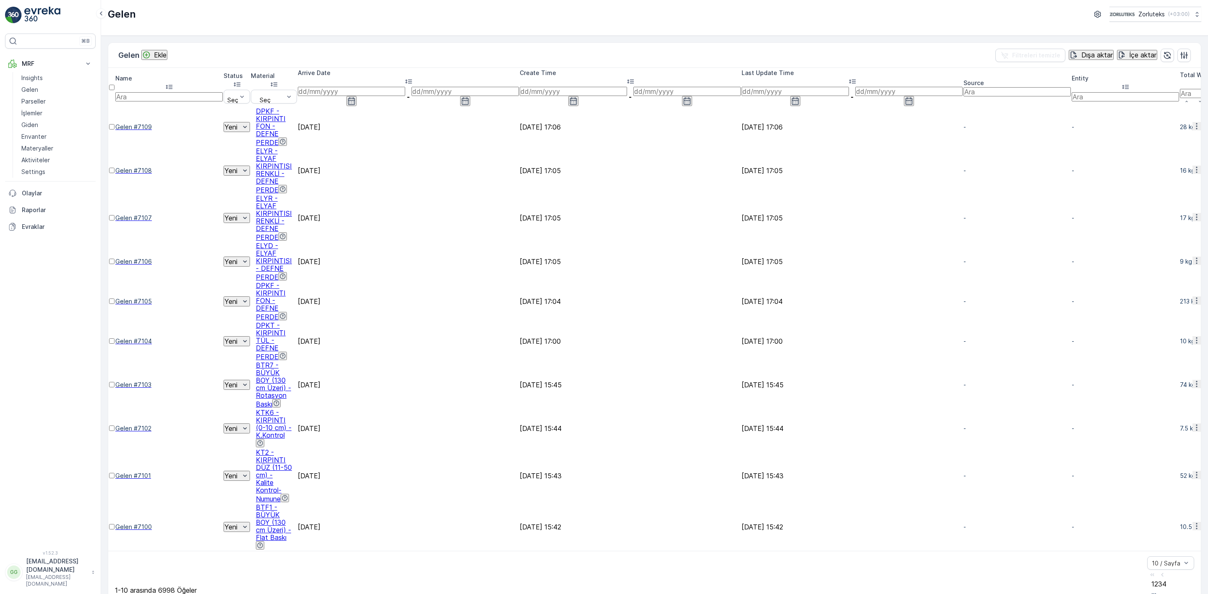
click at [114, 131] on div at bounding box center [111, 131] width 5 height 0
click at [114, 124] on input "checkbox" at bounding box center [111, 126] width 5 height 5
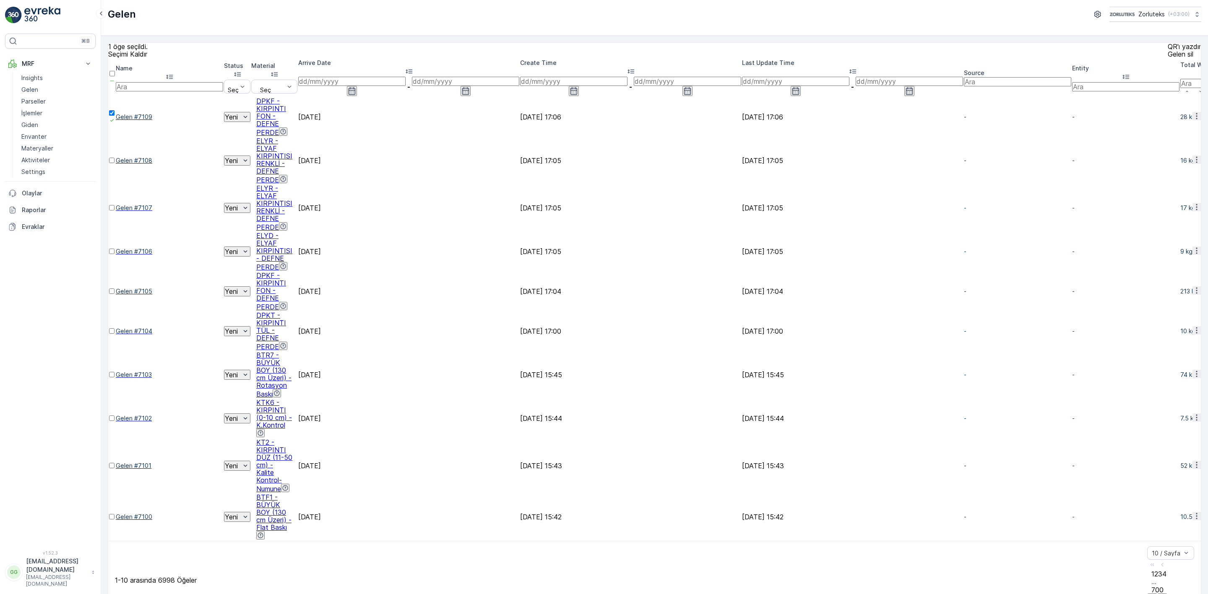
click at [1167, 50] on p "QR'ı yazdır" at bounding box center [1183, 47] width 33 height 8
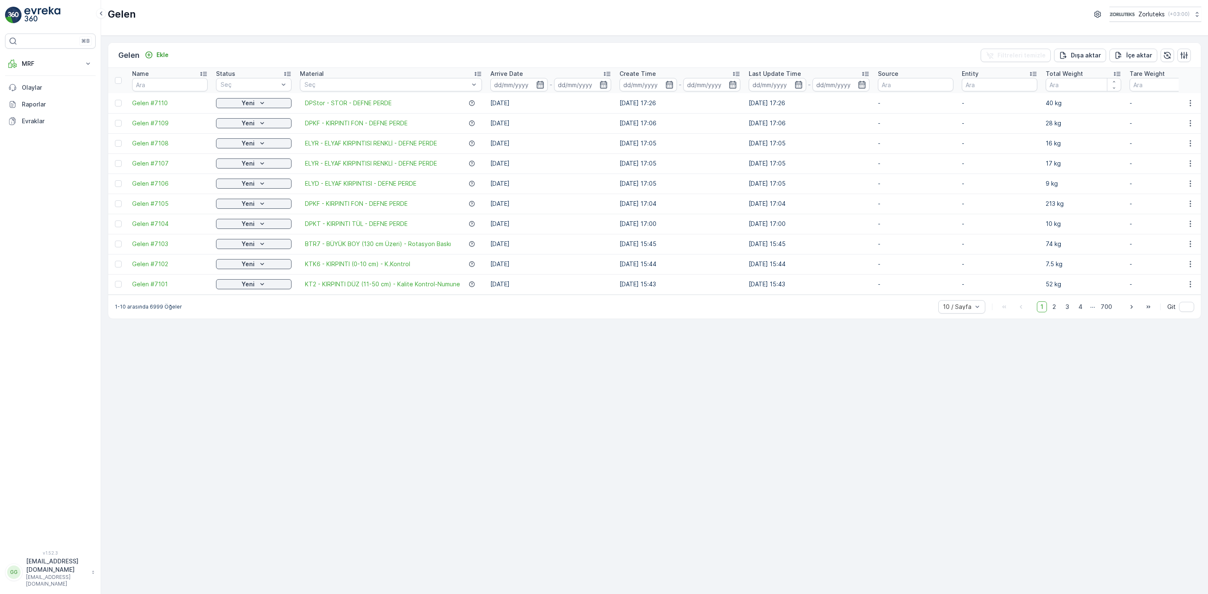
click at [116, 107] on div at bounding box center [119, 103] width 9 height 7
click at [115, 100] on input "checkbox" at bounding box center [115, 100] width 0 height 0
click at [1136, 57] on p "QR'ı yazdır" at bounding box center [1128, 55] width 32 height 8
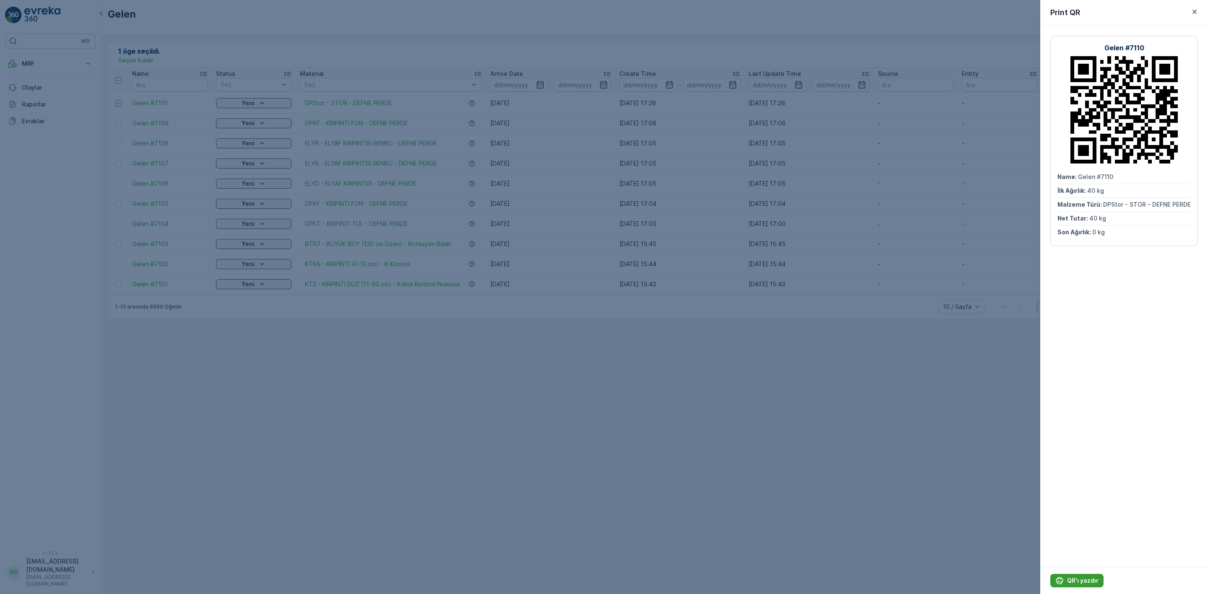
click at [1086, 581] on p "QR'ı yazdır" at bounding box center [1082, 581] width 31 height 8
click at [1194, 11] on icon "button" at bounding box center [1194, 12] width 4 height 4
